Goal: Task Accomplishment & Management: Manage account settings

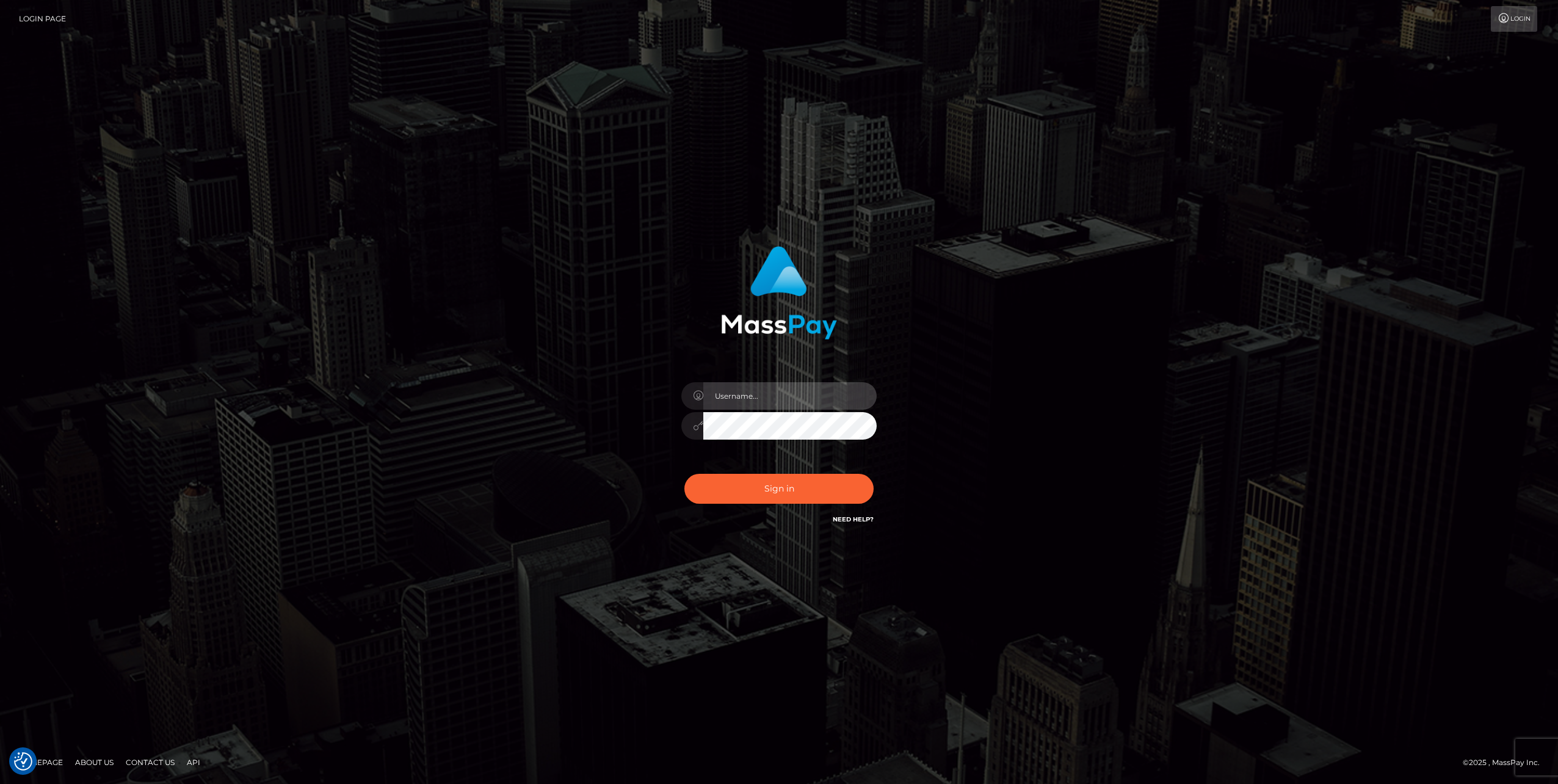
type input "jlo"
click at [771, 493] on button "Sign in" at bounding box center [779, 488] width 189 height 30
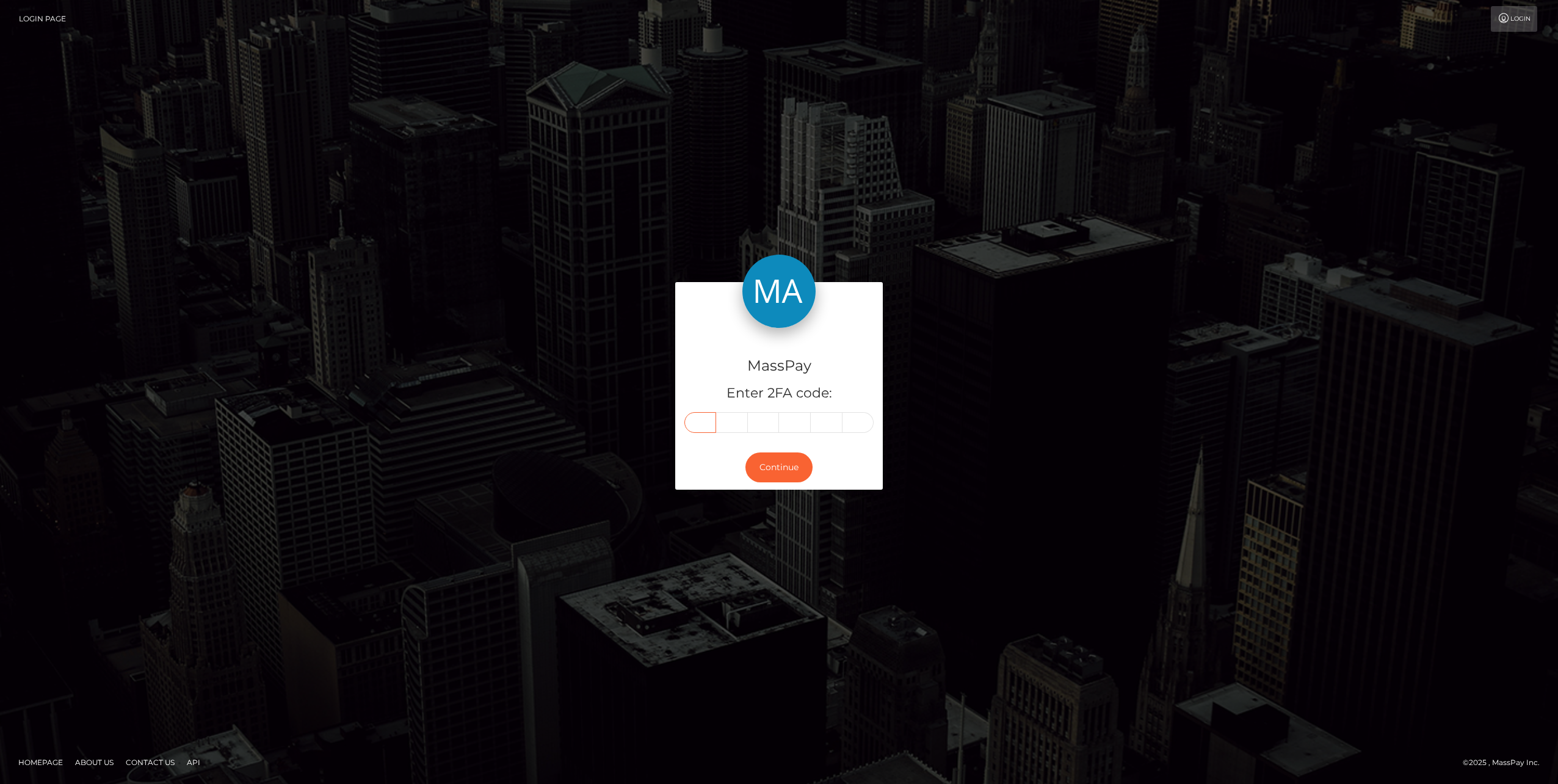
paste input "2"
type input "2"
type input "1"
type input "7"
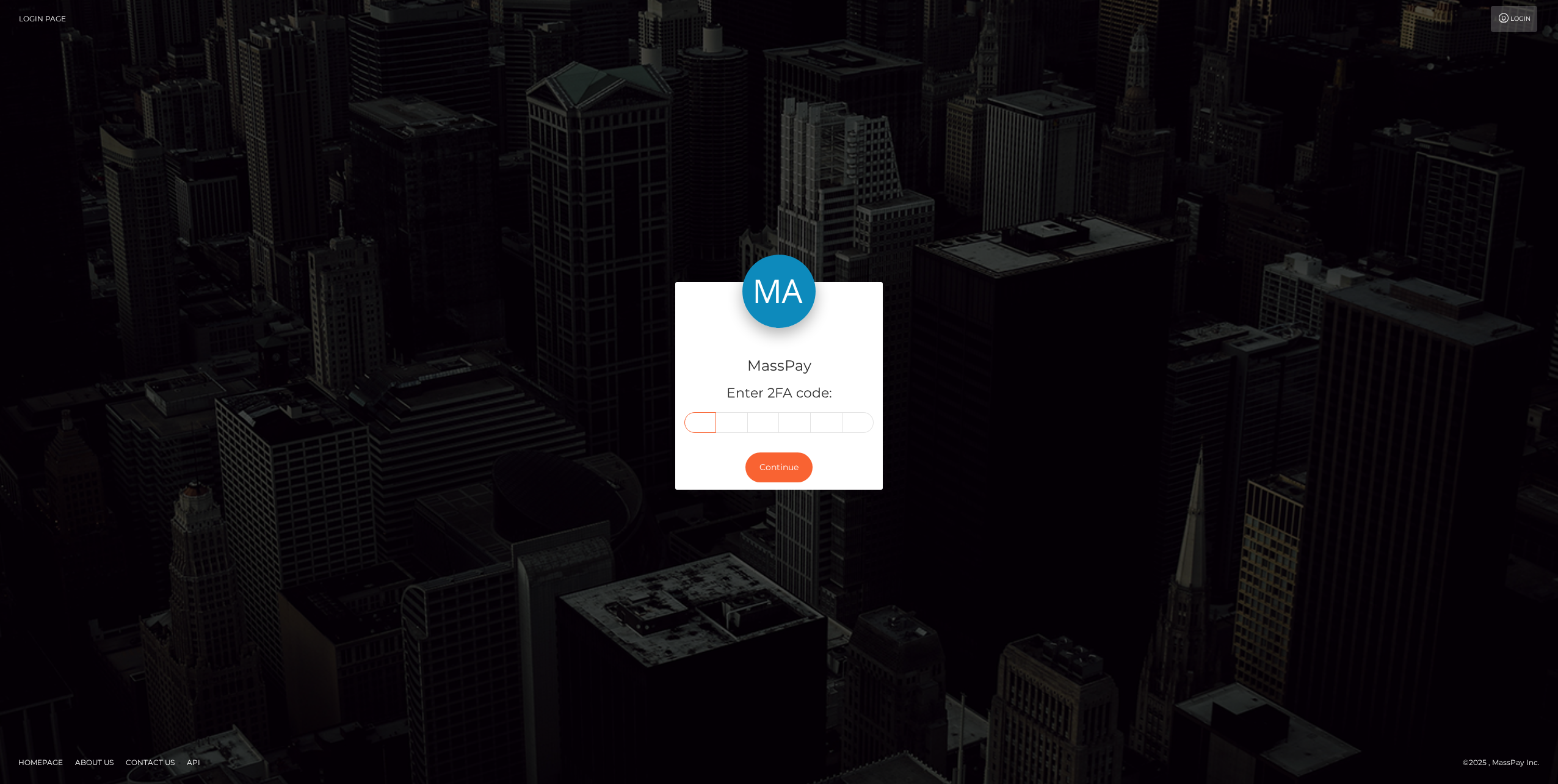
type input "8"
type input "9"
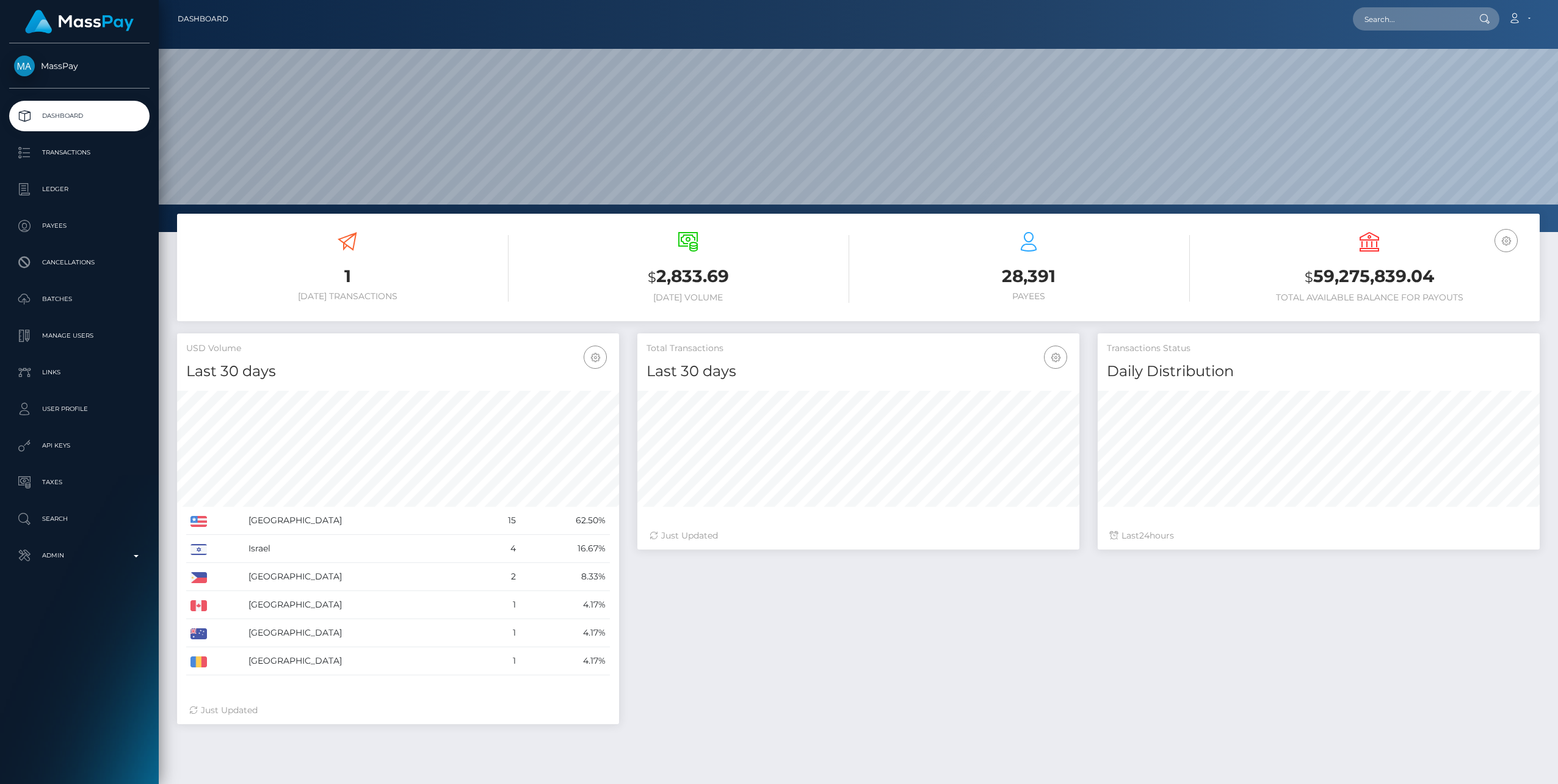
scroll to position [217, 442]
click at [128, 556] on p "Admin" at bounding box center [80, 555] width 131 height 18
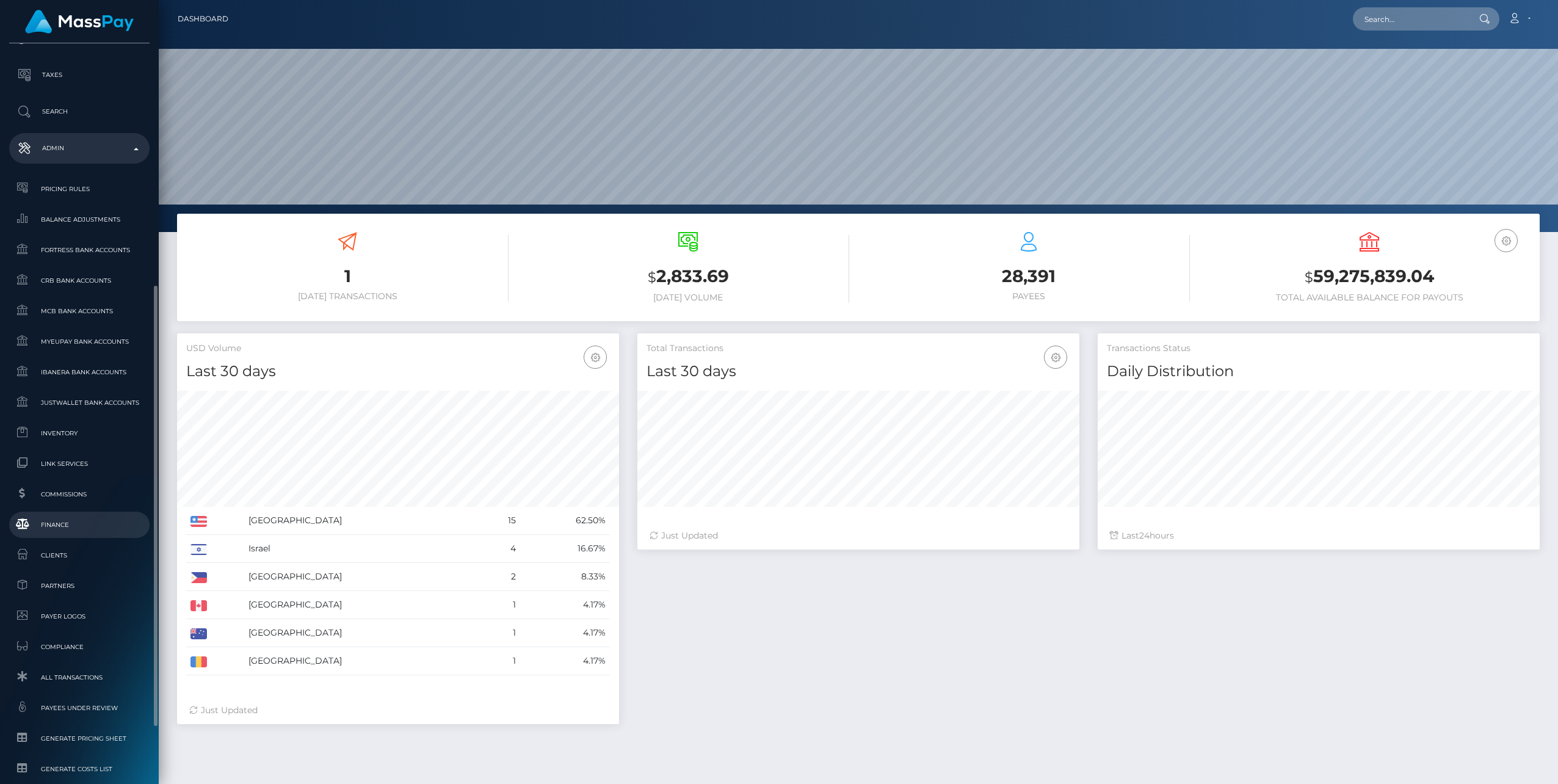
click at [51, 525] on span "Finance" at bounding box center [80, 524] width 131 height 14
click at [61, 525] on span "Finance" at bounding box center [80, 524] width 131 height 14
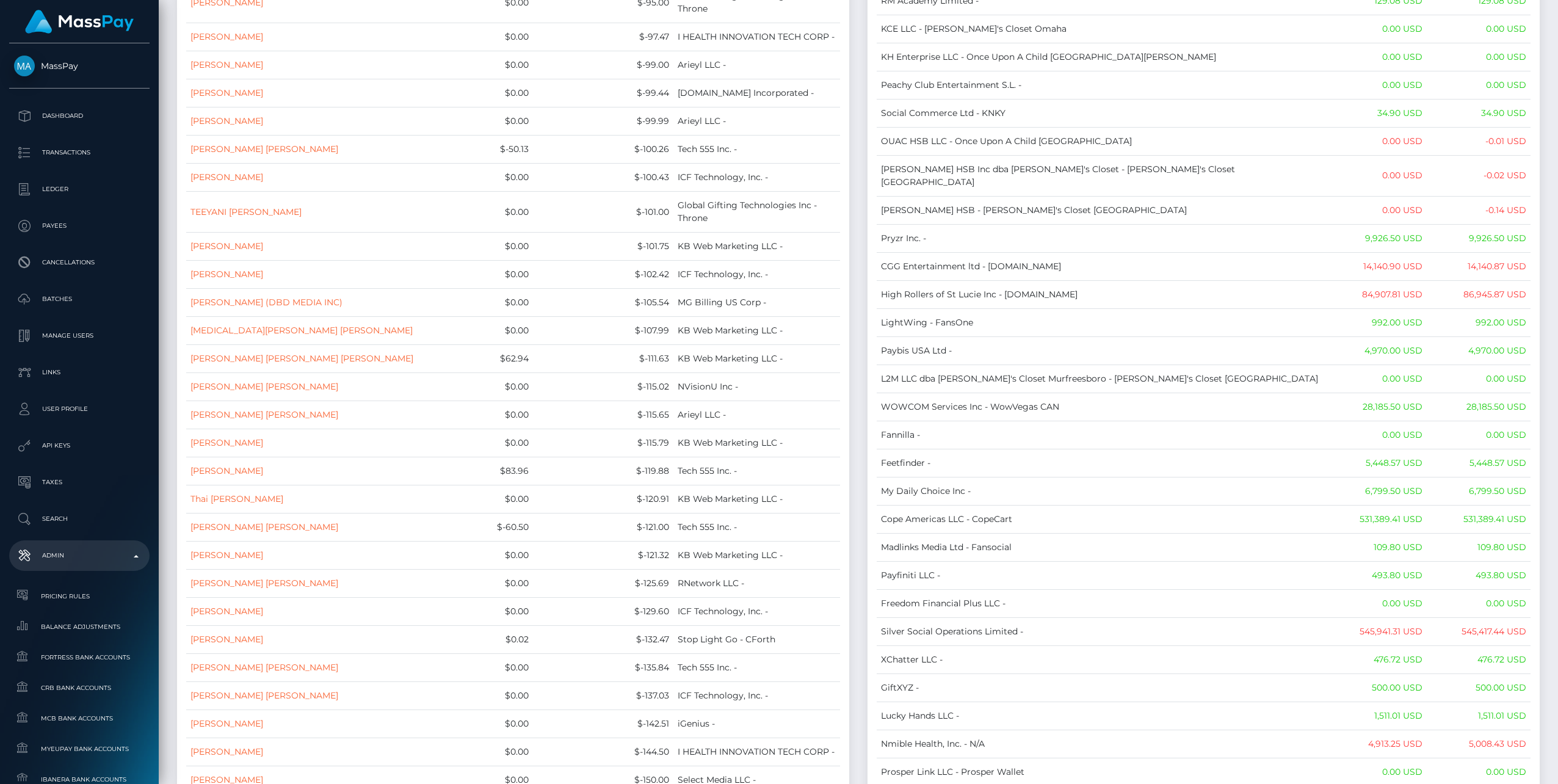
scroll to position [9770, 0]
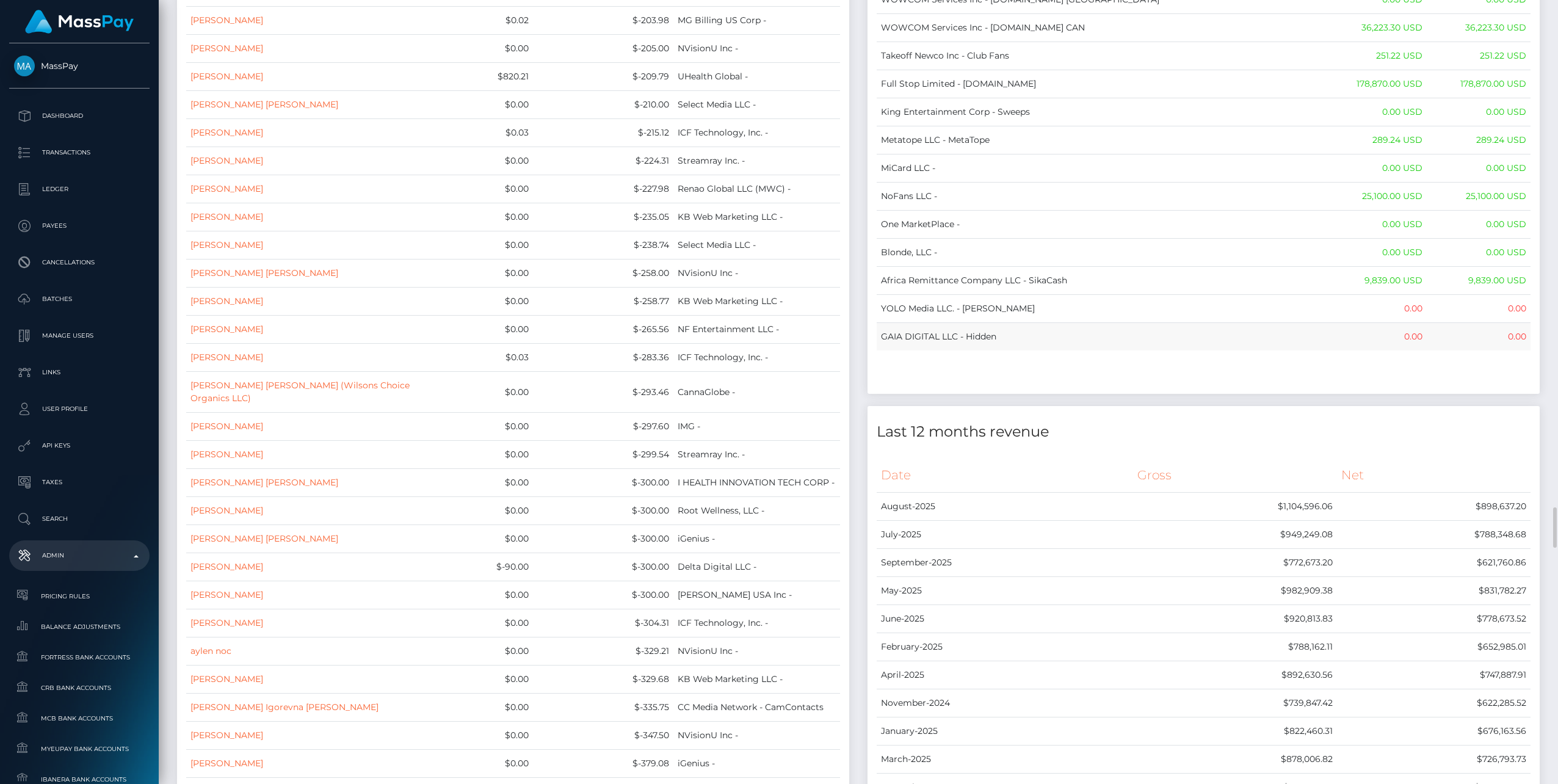
drag, startPoint x: 885, startPoint y: 135, endPoint x: 1522, endPoint y: 311, distance: 660.9
copy table "Name Wallet Balance Ledger Balance RNetwork LLC - 33,033.21 USD 1,542.77 USD Ma…"
drag, startPoint x: 1145, startPoint y: 349, endPoint x: 1137, endPoint y: 349, distance: 8.0
click at [1144, 373] on div at bounding box center [1204, 383] width 673 height 21
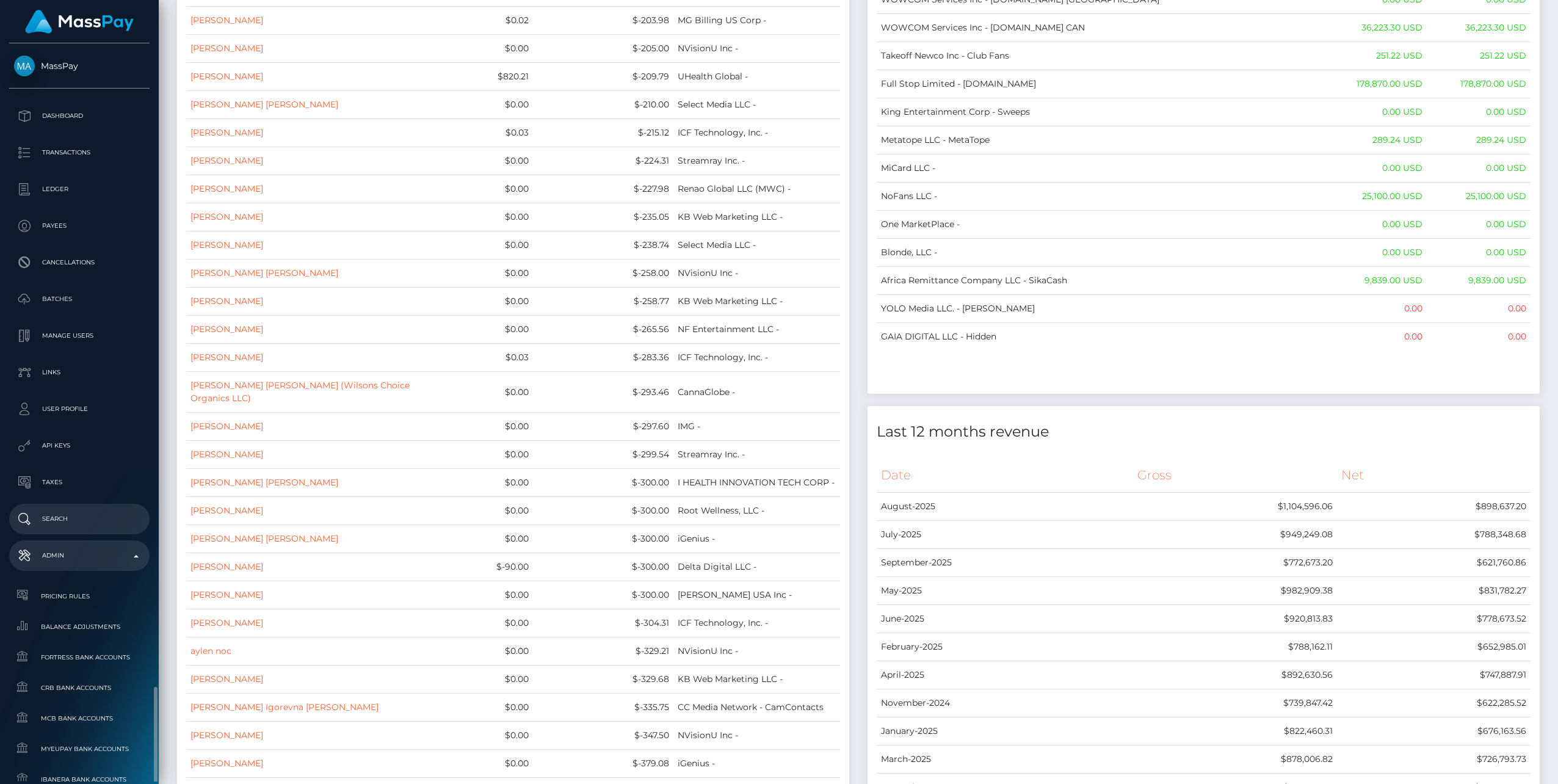
scroll to position [407, 0]
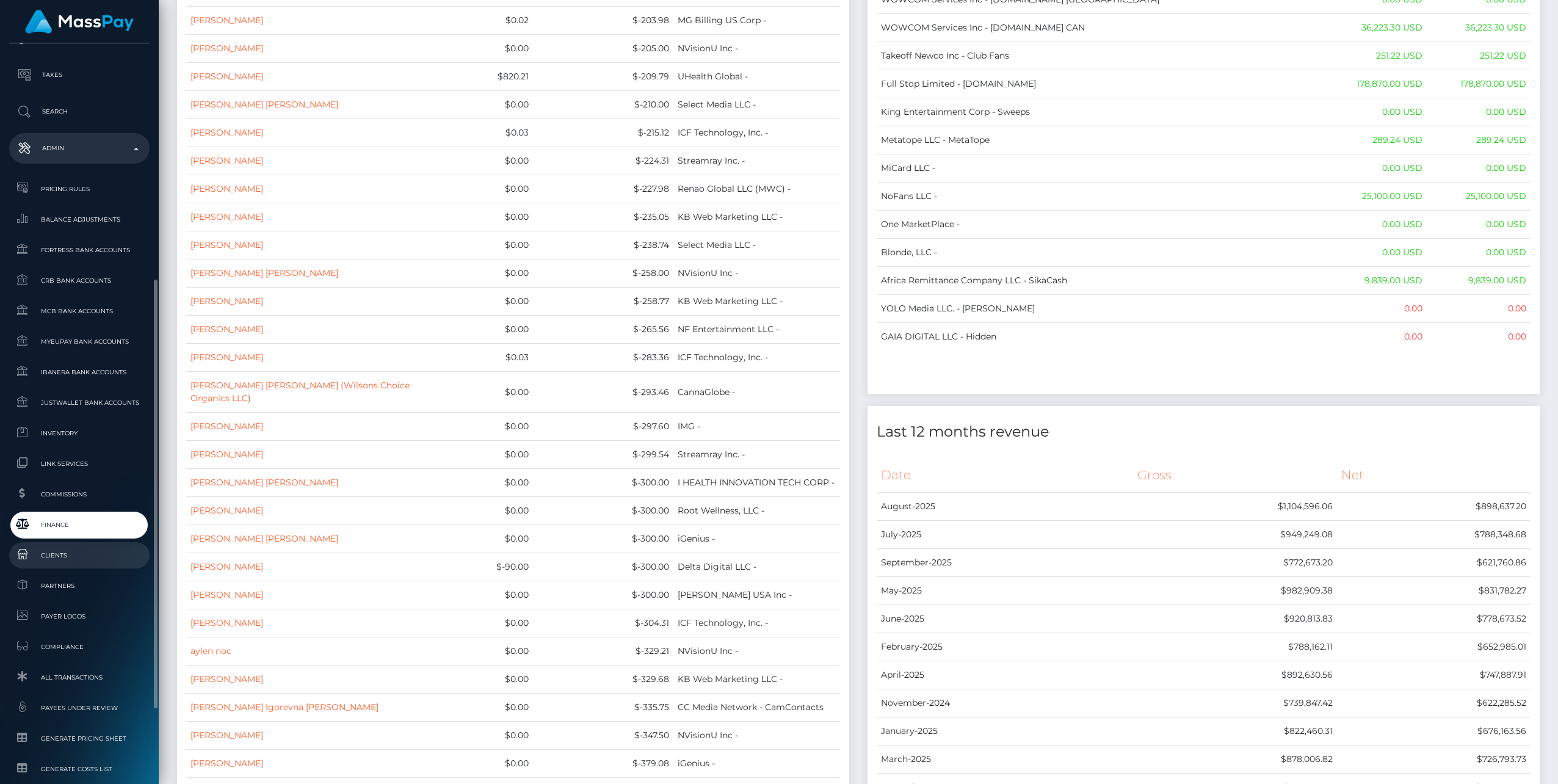
click at [50, 552] on span "Clients" at bounding box center [80, 555] width 131 height 14
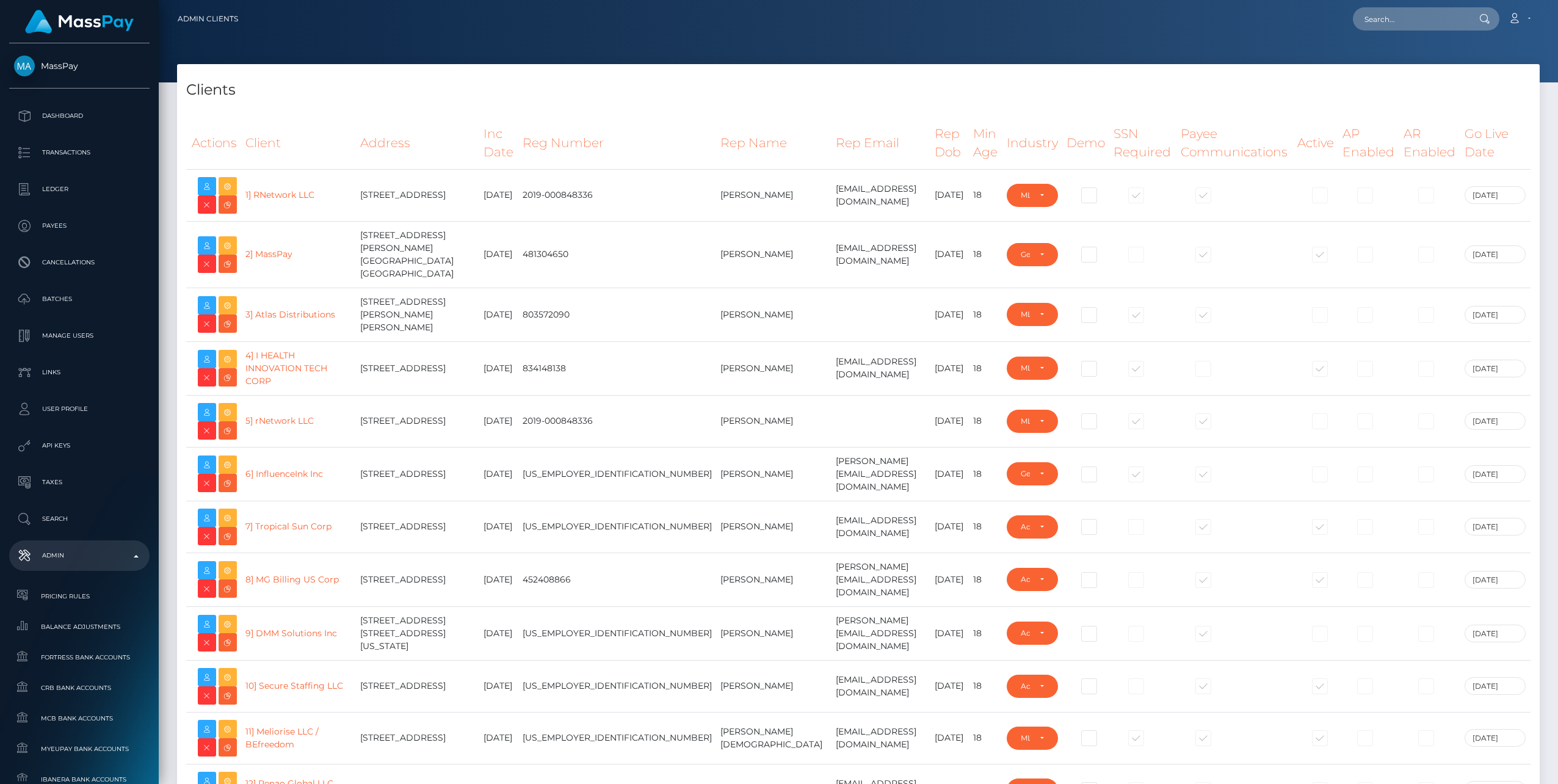
select select "223"
click at [1154, 89] on h4 "Clients" at bounding box center [858, 90] width 1344 height 21
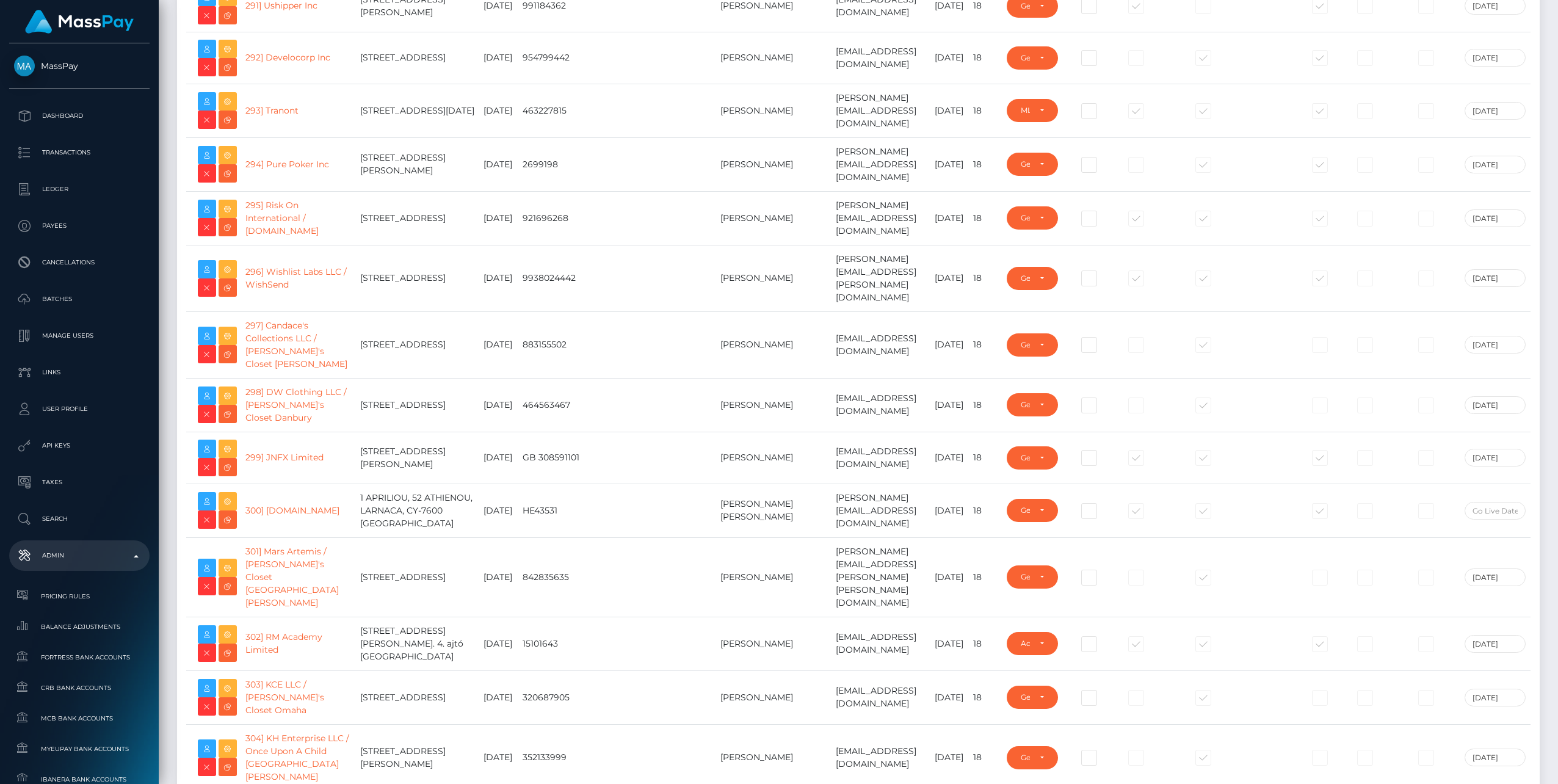
scroll to position [16690, 0]
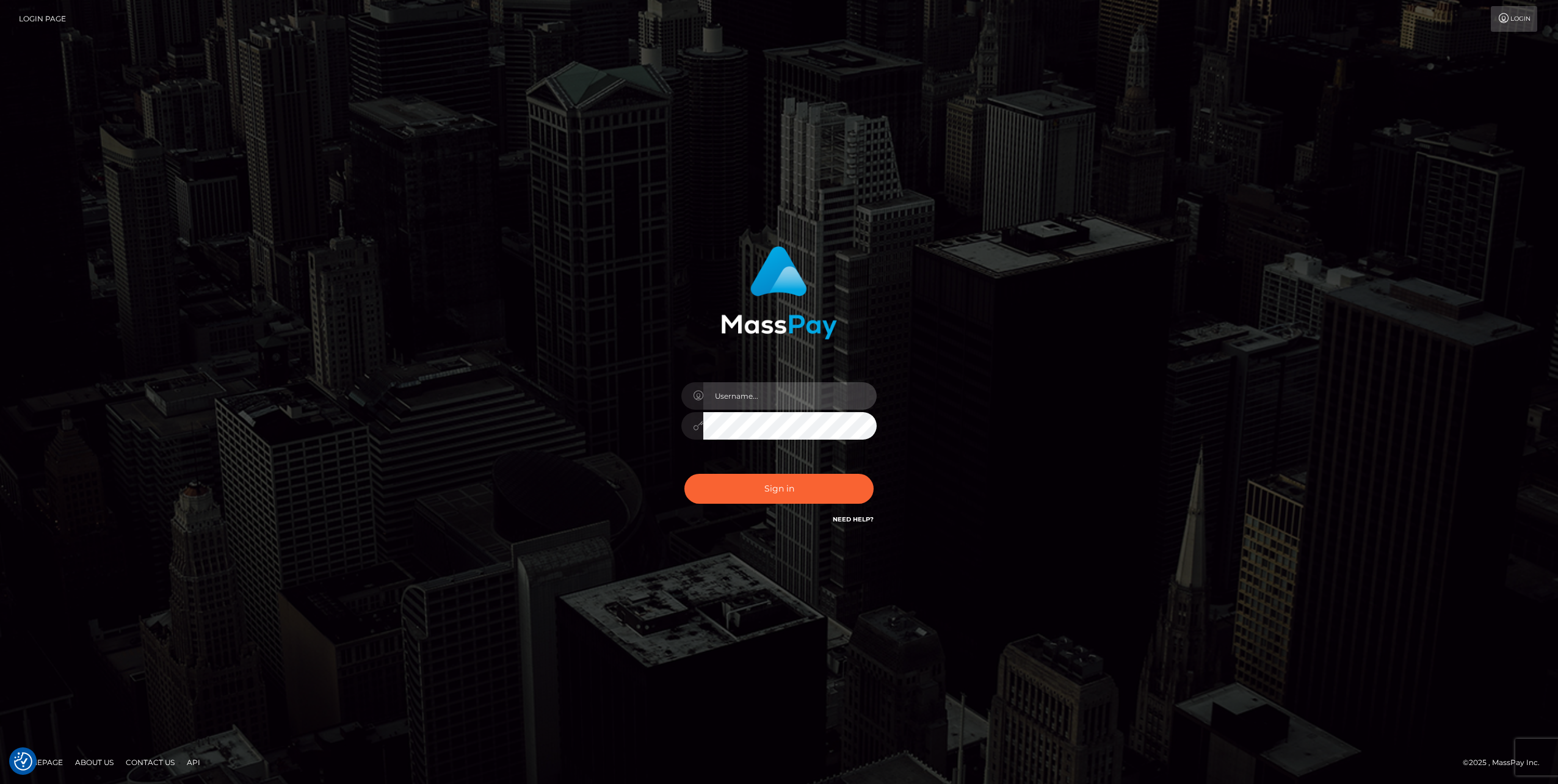
type input "jlo"
click at [769, 497] on button "Sign in" at bounding box center [779, 488] width 189 height 30
type input "jlo"
click at [769, 497] on button "Sign in" at bounding box center [779, 488] width 189 height 30
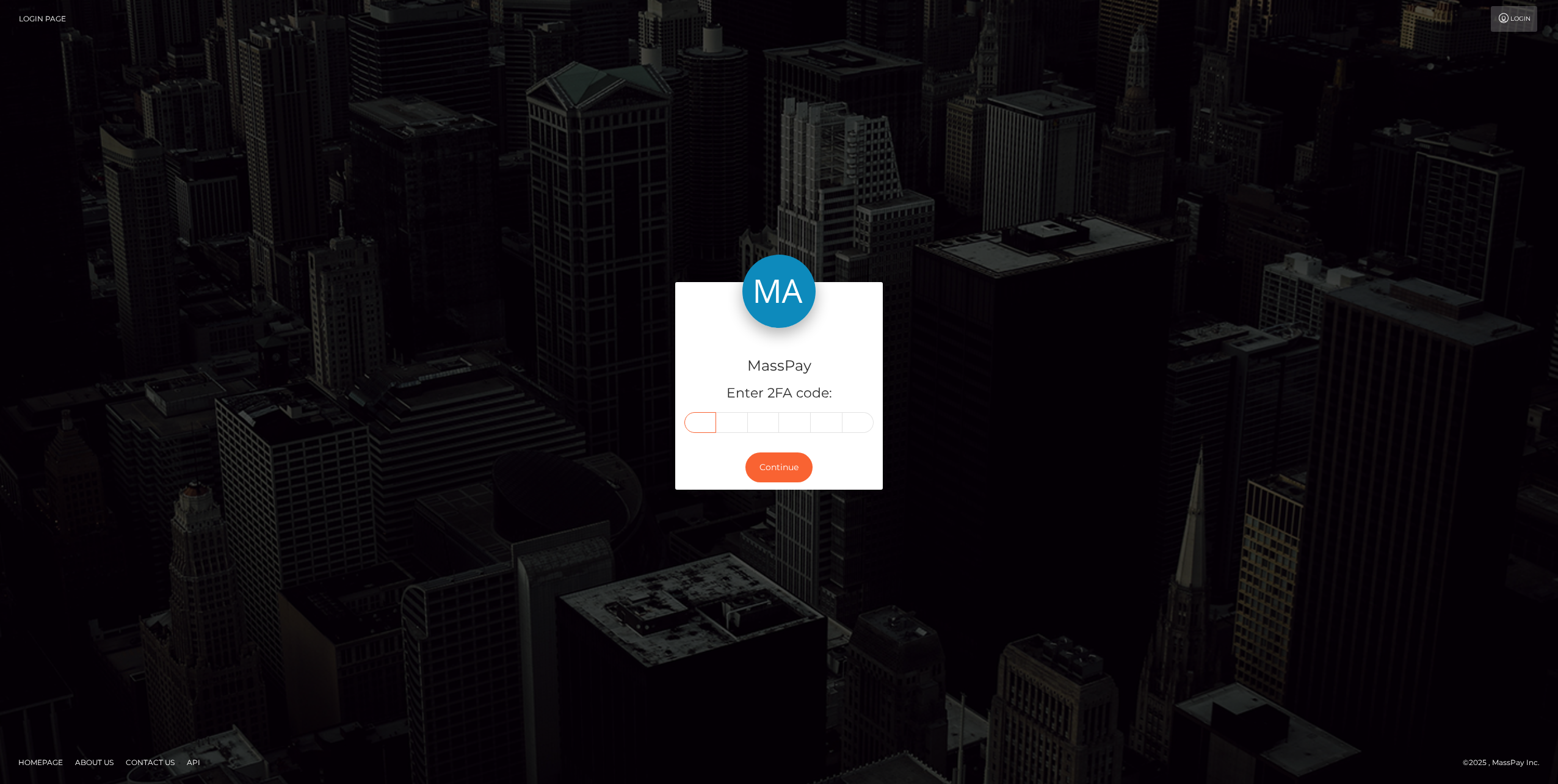
paste input "2"
type input "2"
type input "4"
type input "5"
type input "8"
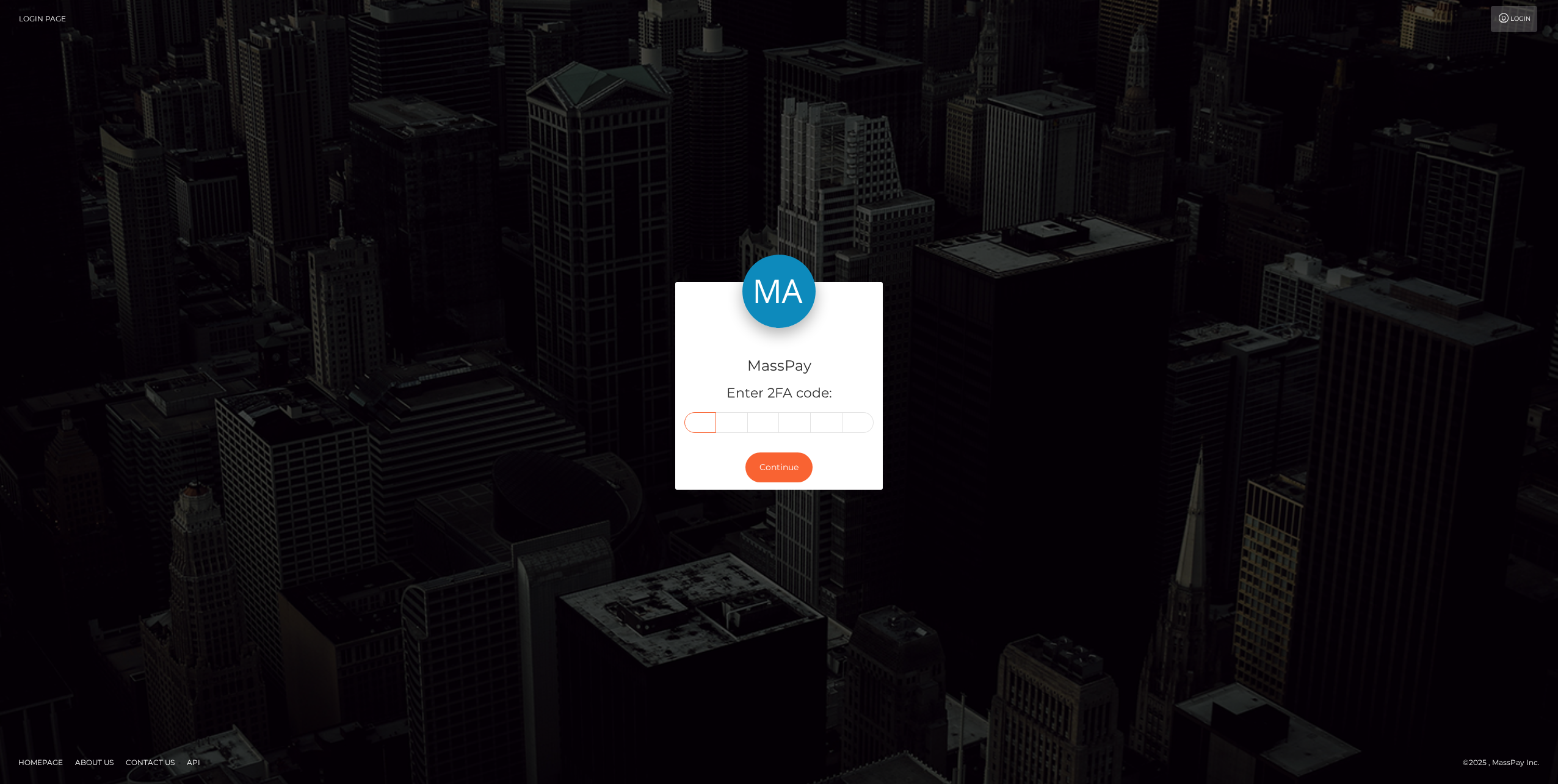
type input "6"
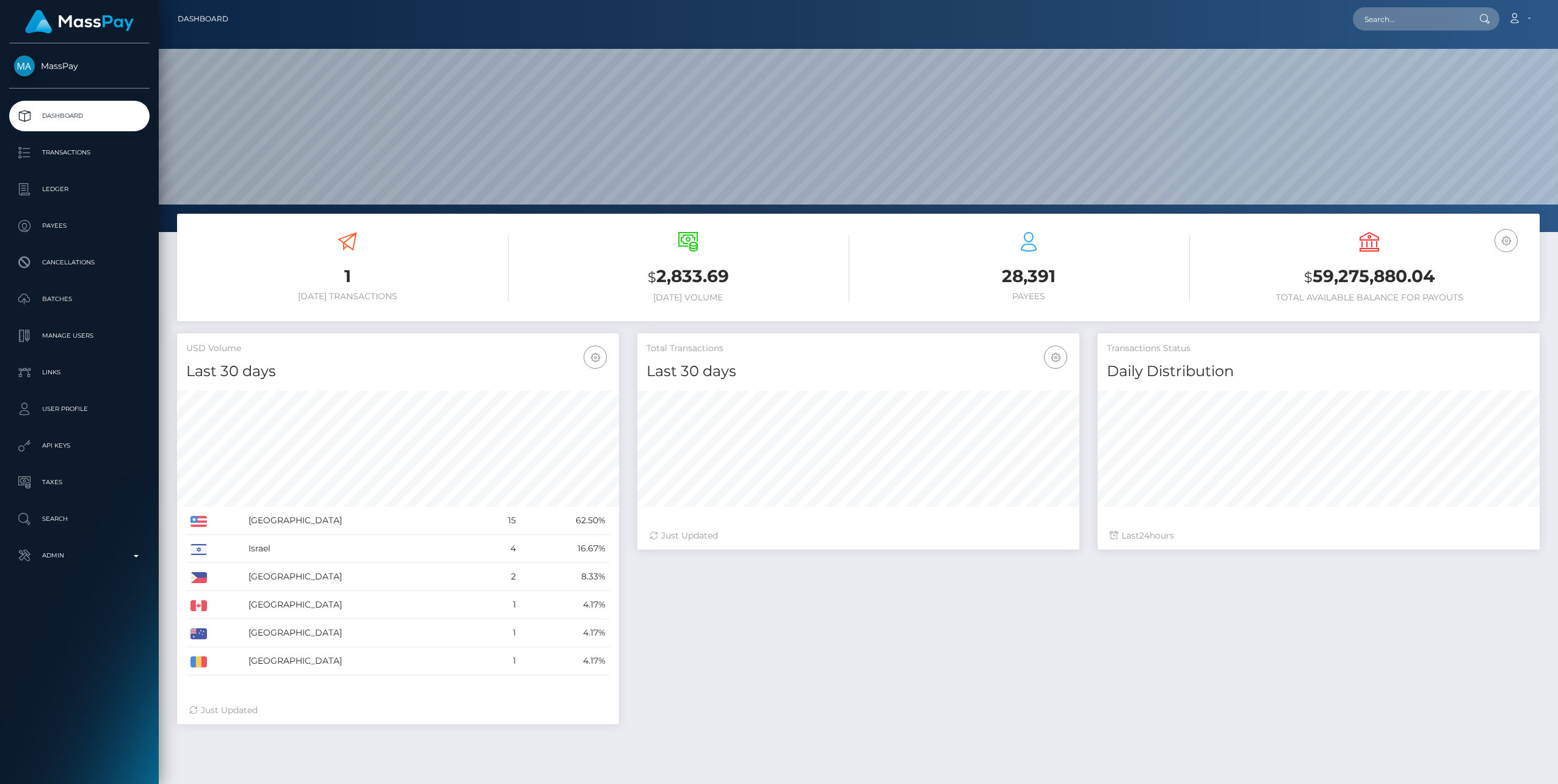
scroll to position [217, 442]
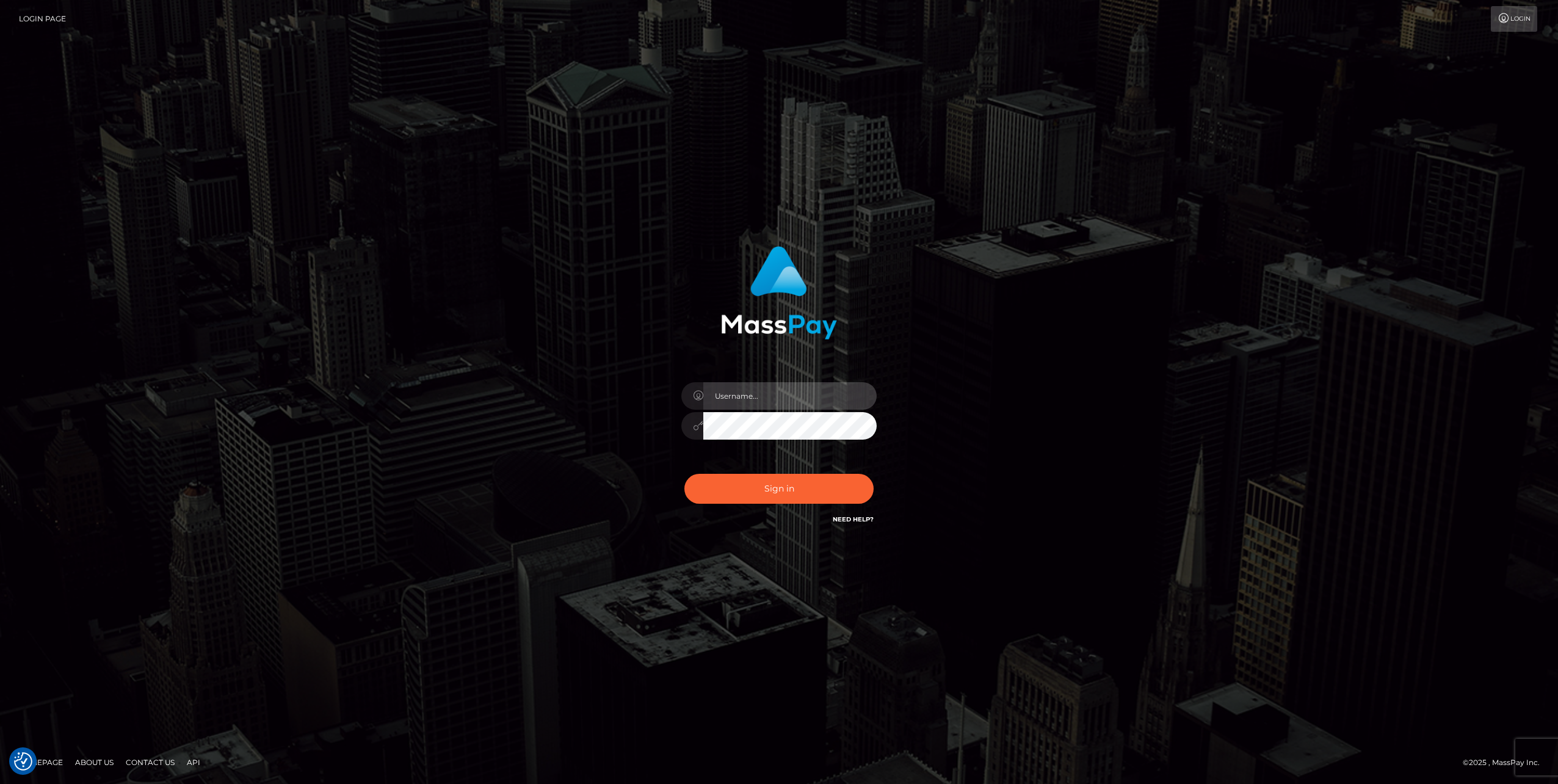
type input "jlo"
